Goal: Task Accomplishment & Management: Use online tool/utility

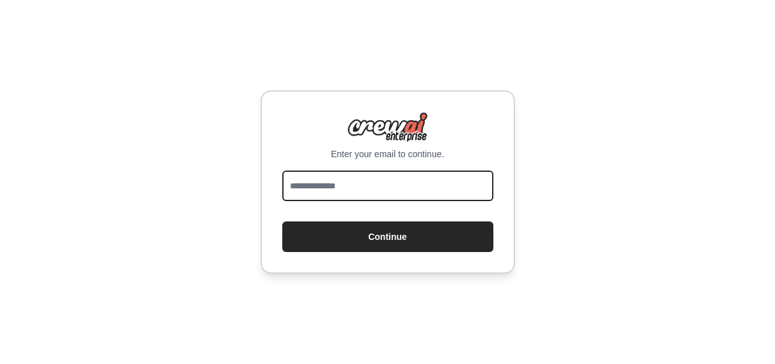
click at [344, 183] on input "email" at bounding box center [387, 185] width 211 height 31
click at [345, 190] on input "email" at bounding box center [387, 185] width 211 height 31
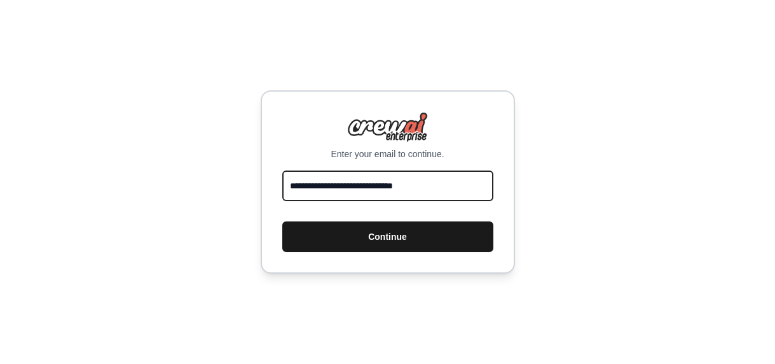
type input "**********"
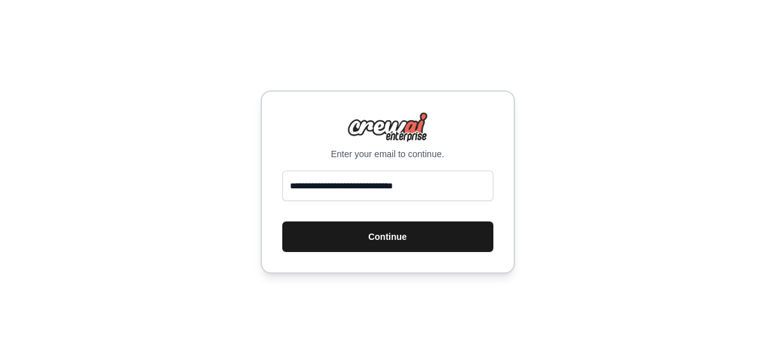
click at [375, 239] on button "Continue" at bounding box center [387, 236] width 211 height 31
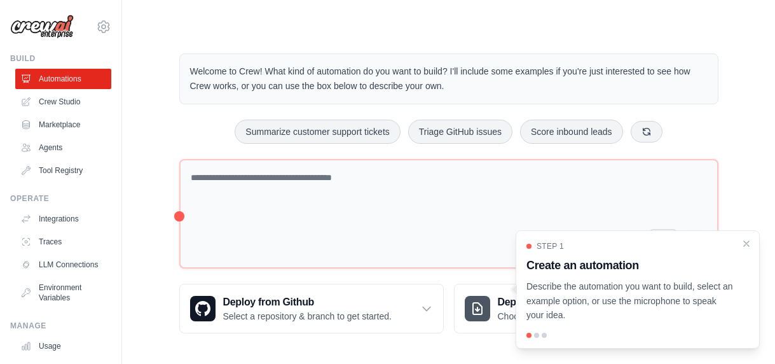
click at [726, 123] on div "Welcome to Crew! What kind of automation do you want to build? I'll include som…" at bounding box center [449, 193] width 570 height 320
click at [747, 245] on icon "Close walkthrough" at bounding box center [746, 242] width 11 height 11
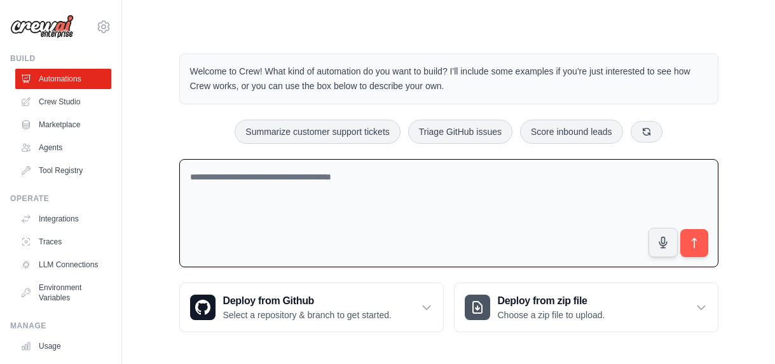
click at [322, 188] on textarea at bounding box center [448, 213] width 539 height 109
click at [221, 176] on textarea at bounding box center [448, 213] width 539 height 109
